Goal: Task Accomplishment & Management: Use online tool/utility

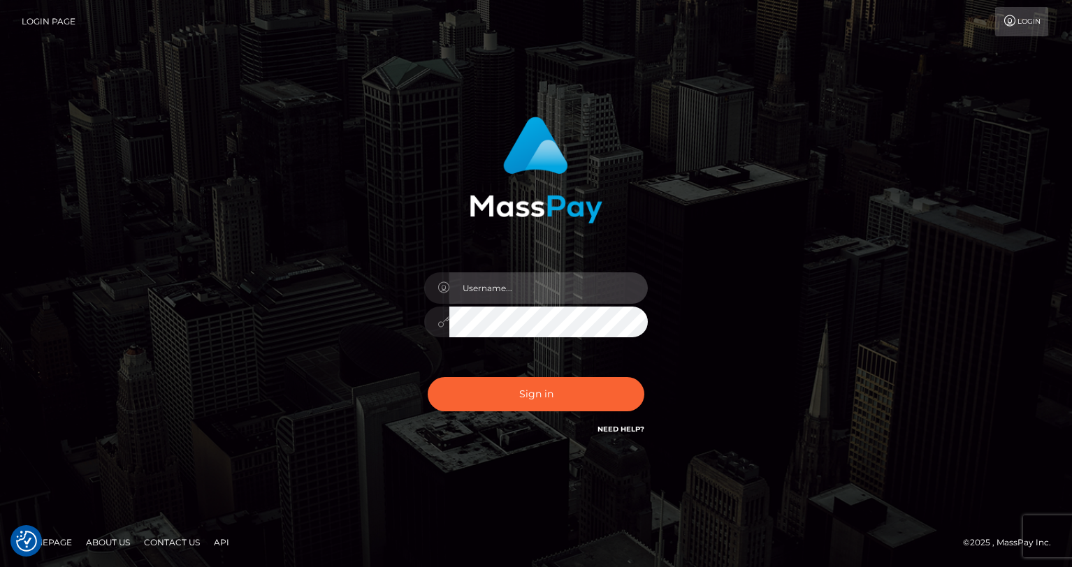
click at [562, 293] on input "text" at bounding box center [548, 287] width 198 height 31
type input "oli.fanvue"
click at [548, 286] on input "text" at bounding box center [548, 287] width 198 height 31
type input "oli.fanvue"
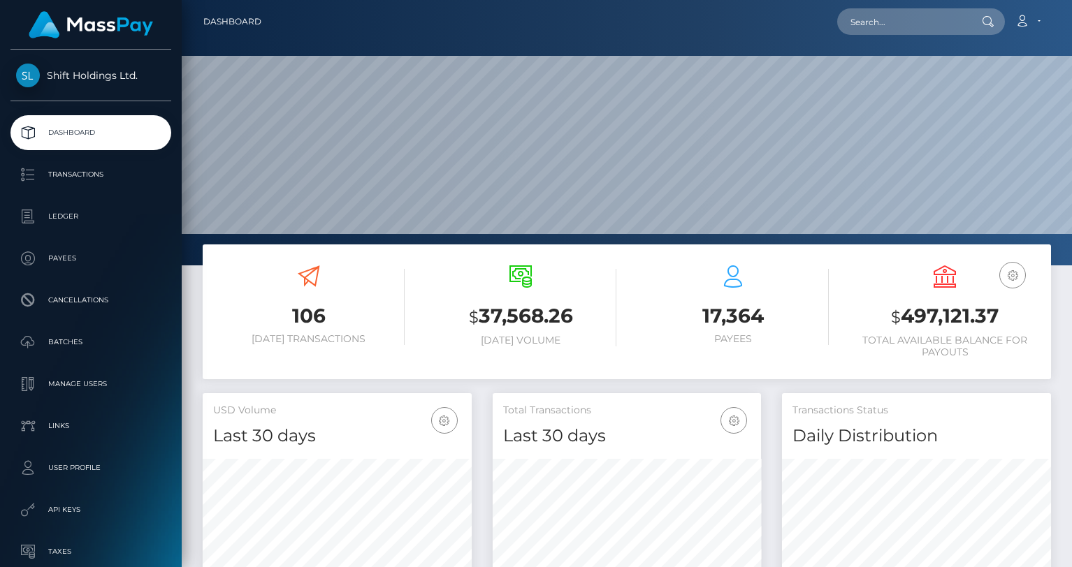
scroll to position [447, 269]
click at [879, 27] on input "text" at bounding box center [902, 21] width 131 height 27
paste input "x.nix.ads@gmail.com"
click at [888, 24] on input "x.nix.ads@gmail.com" at bounding box center [902, 21] width 131 height 27
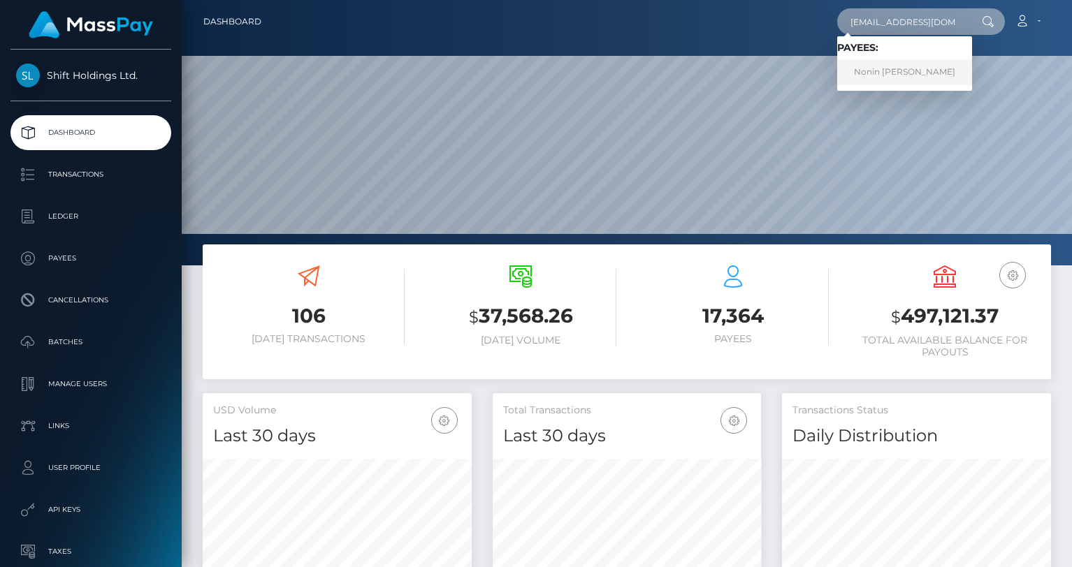
type input "xnixads@gmail.com"
click at [915, 80] on link "Nonin Mykola" at bounding box center [904, 72] width 135 height 26
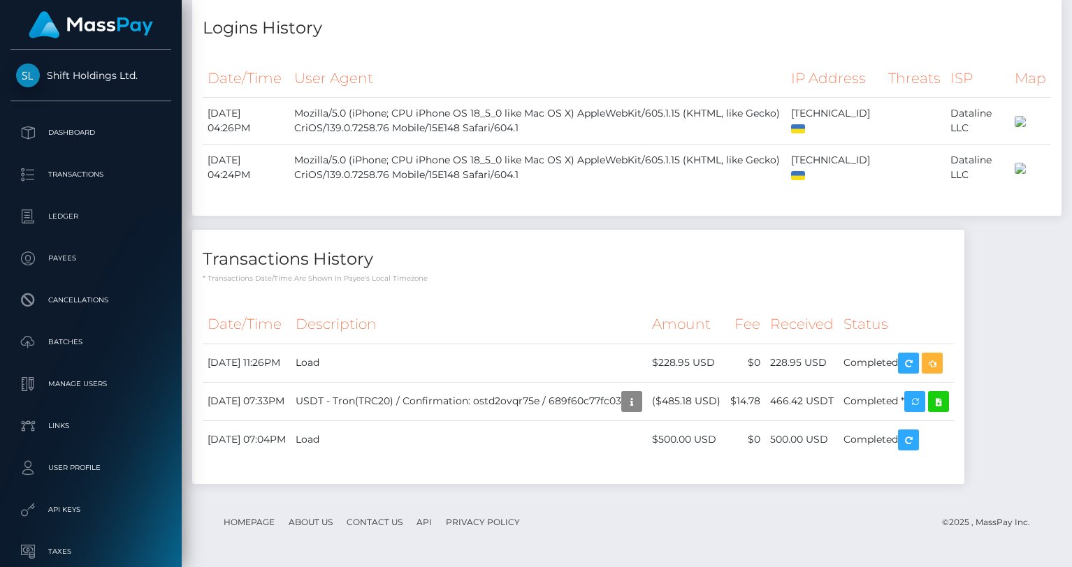
scroll to position [168, 269]
click at [940, 358] on icon "button" at bounding box center [931, 363] width 17 height 17
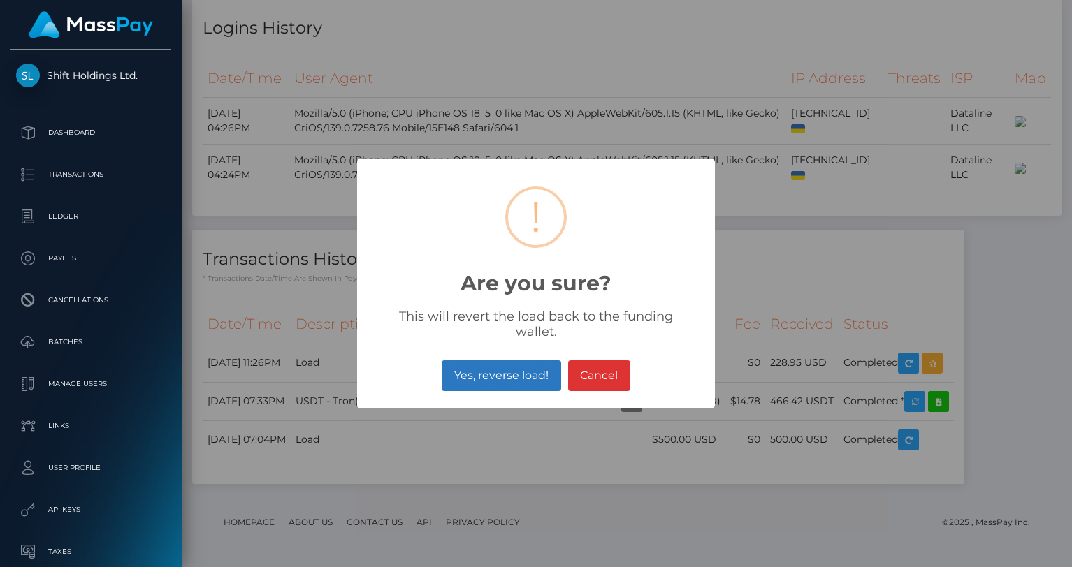
click at [533, 366] on button "Yes, reverse load!" at bounding box center [500, 375] width 119 height 31
